Goal: Transaction & Acquisition: Book appointment/travel/reservation

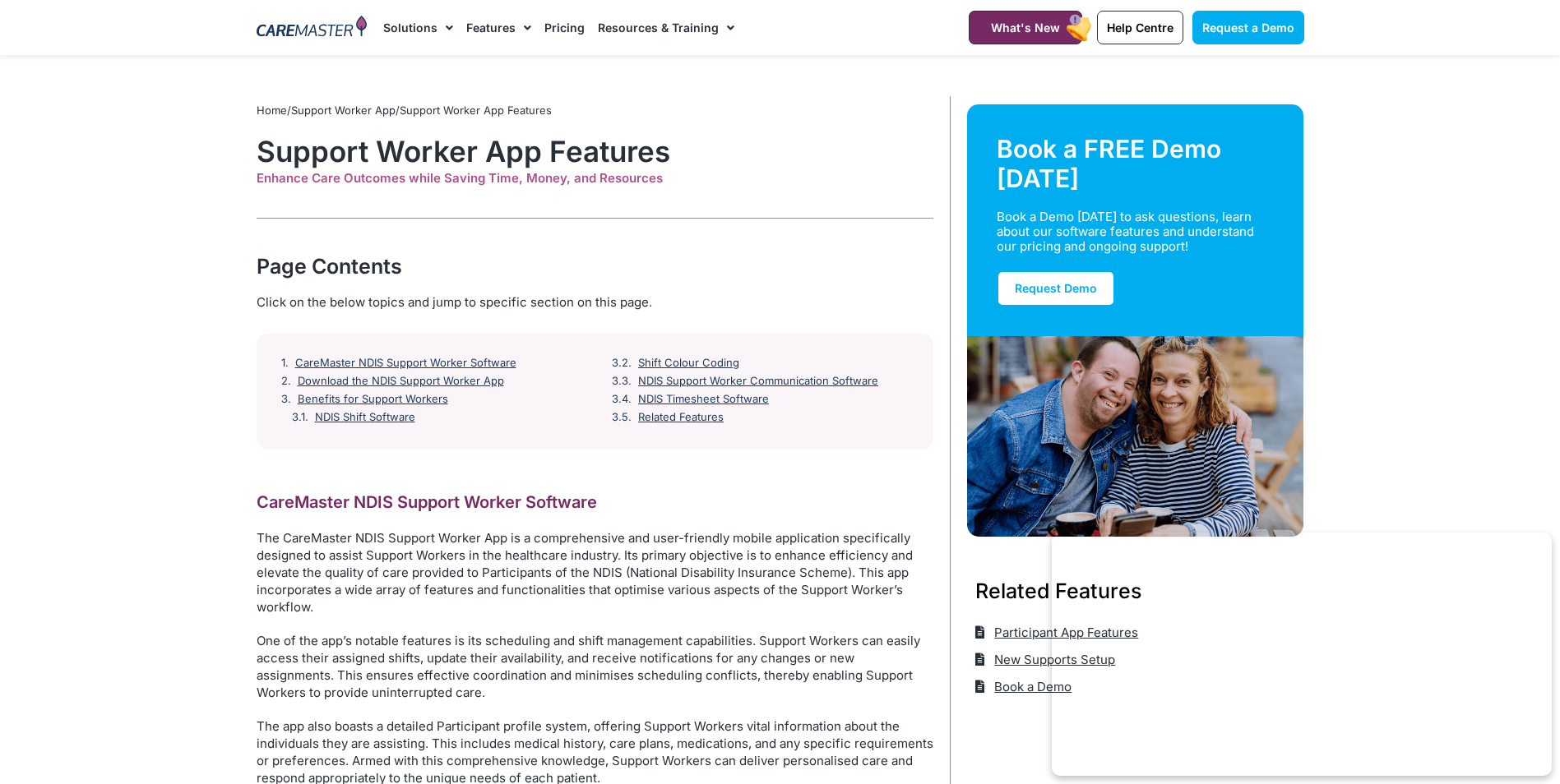
click at [561, 24] on link "Pricing" at bounding box center [565, 28] width 40 height 55
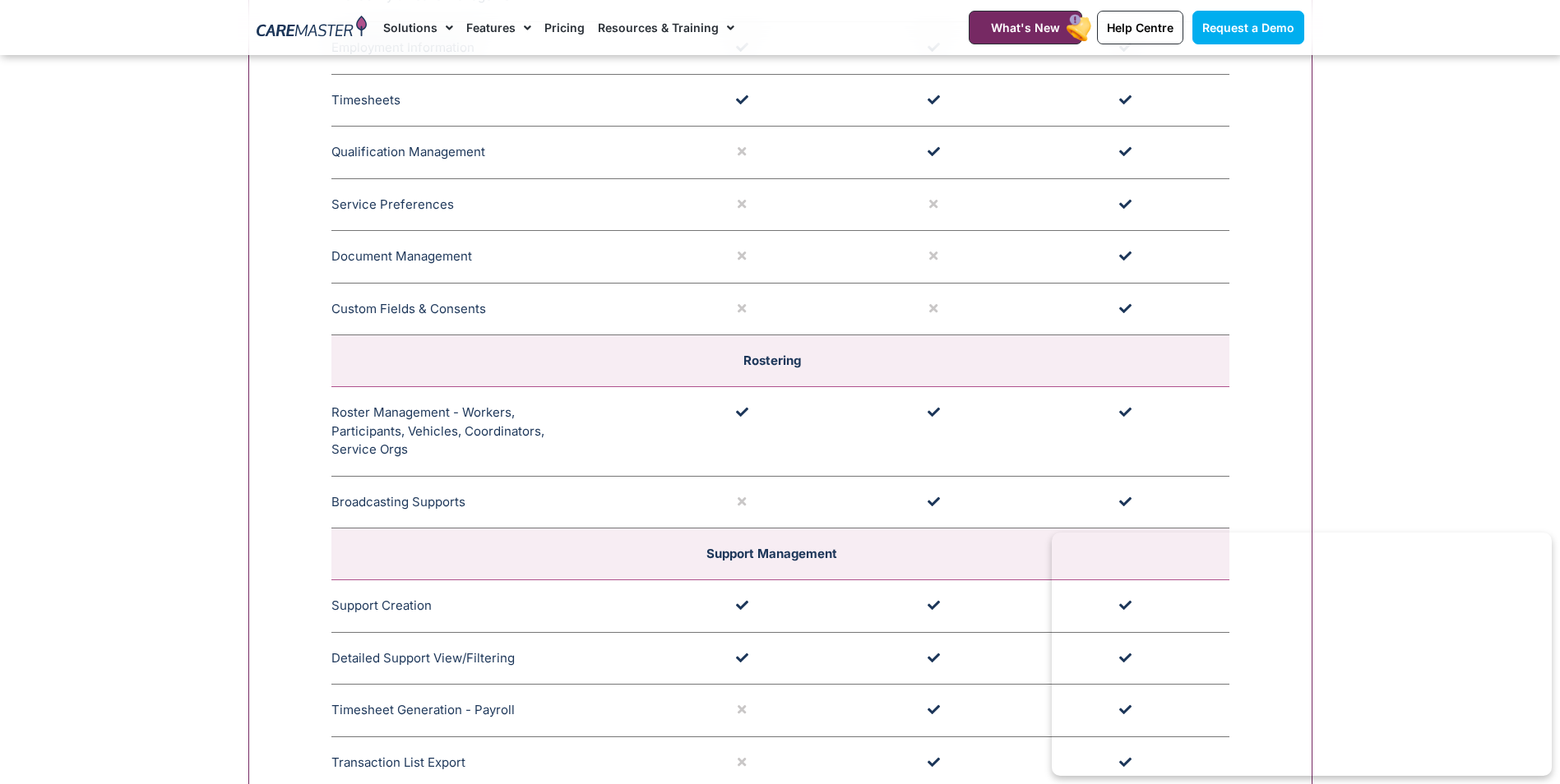
scroll to position [2712, 0]
